Goal: Transaction & Acquisition: Book appointment/travel/reservation

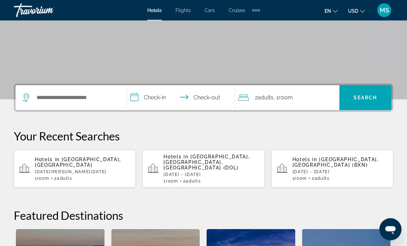
scroll to position [108, 0]
click at [102, 162] on div "Hotels in [GEOGRAPHIC_DATA], [GEOGRAPHIC_DATA] [DATE] - [DATE] 1 Room rooms 2 A…" at bounding box center [82, 169] width 95 height 24
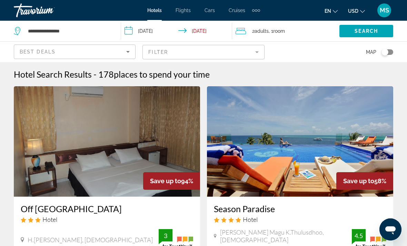
click at [357, 13] on span "USD" at bounding box center [353, 11] width 10 height 6
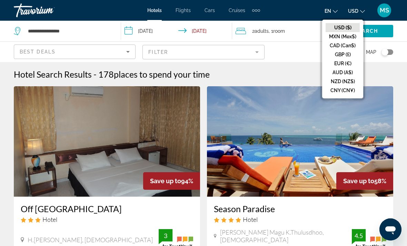
click at [347, 60] on button "EUR (€)" at bounding box center [343, 63] width 34 height 9
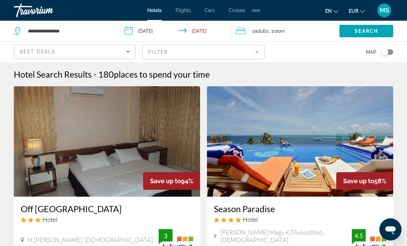
click at [204, 53] on mat-form-field "Filter" at bounding box center [203, 52] width 122 height 14
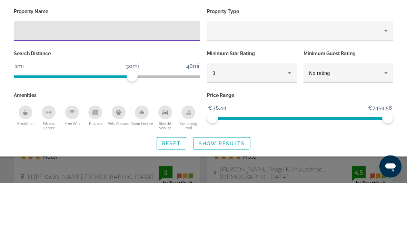
click at [254, 132] on div "3" at bounding box center [249, 136] width 75 height 8
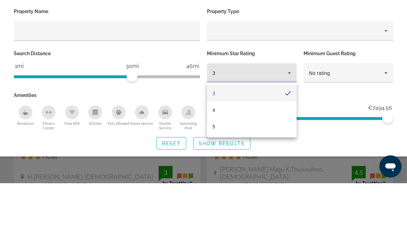
scroll to position [63, 0]
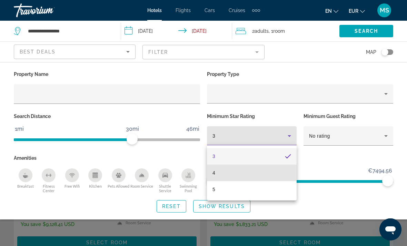
click at [258, 171] on mat-option "4" at bounding box center [252, 172] width 90 height 17
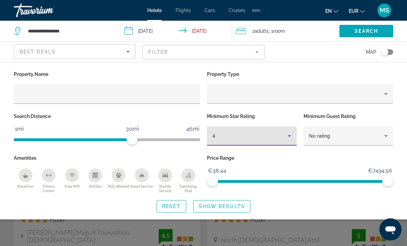
click at [349, 137] on div "No rating" at bounding box center [346, 136] width 75 height 8
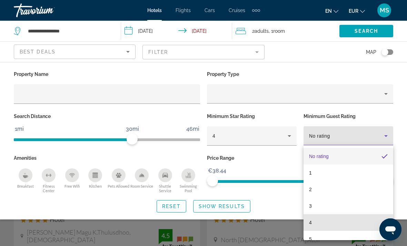
click at [336, 216] on mat-option "4" at bounding box center [348, 222] width 90 height 17
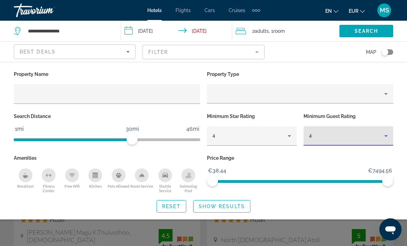
click at [237, 205] on span "Show Results" at bounding box center [222, 206] width 46 height 6
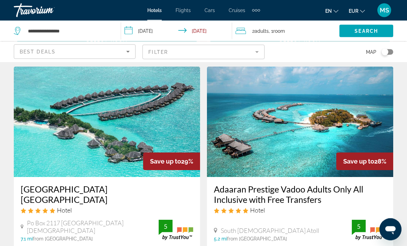
scroll to position [779, 0]
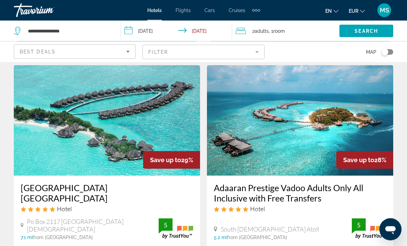
click at [181, 103] on img "Main content" at bounding box center [107, 121] width 186 height 110
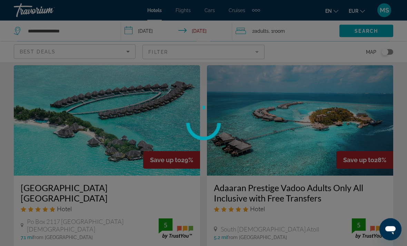
scroll to position [780, 0]
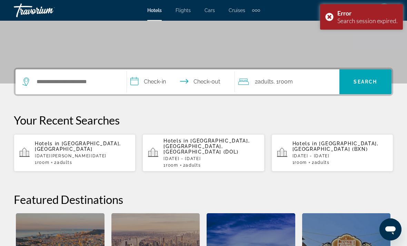
scroll to position [124, 0]
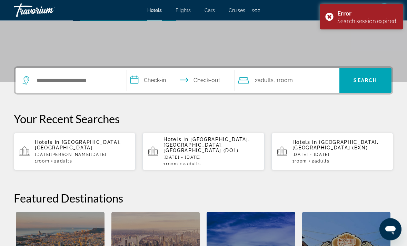
click at [102, 152] on p "[DATE][PERSON_NAME][DATE]" at bounding box center [82, 154] width 95 height 5
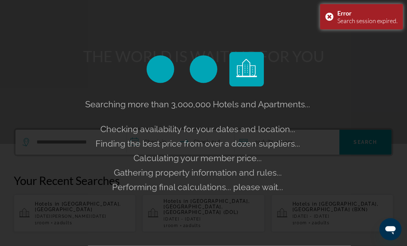
scroll to position [0, 0]
